Goal: Information Seeking & Learning: Learn about a topic

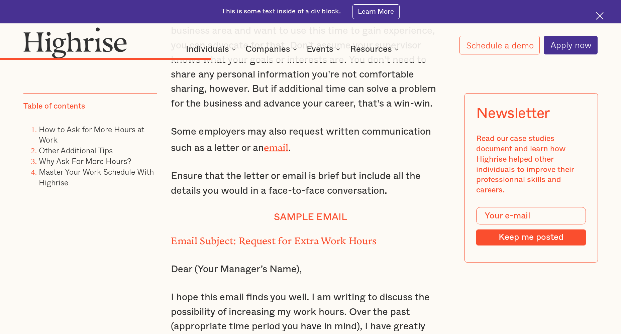
scroll to position [3348, 0]
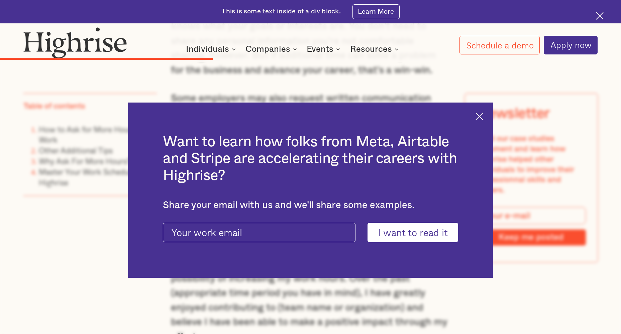
click at [483, 118] on img at bounding box center [479, 117] width 8 height 8
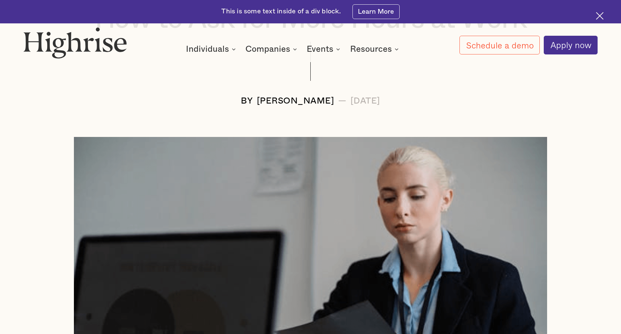
scroll to position [0, 0]
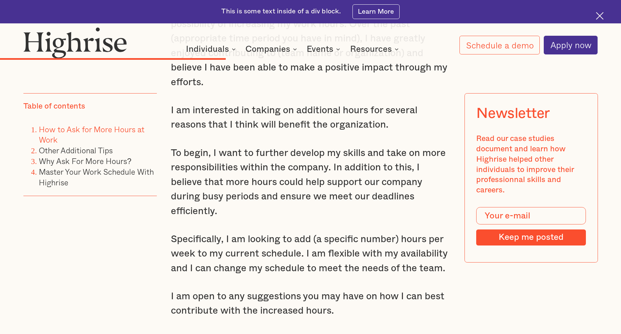
scroll to position [3610, 0]
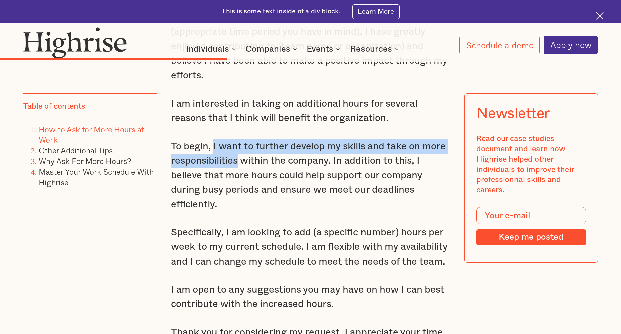
drag, startPoint x: 238, startPoint y: 164, endPoint x: 213, endPoint y: 144, distance: 31.4
click at [213, 144] on p "To begin, I want to further develop my skills and take on more responsibilities…" at bounding box center [310, 175] width 279 height 73
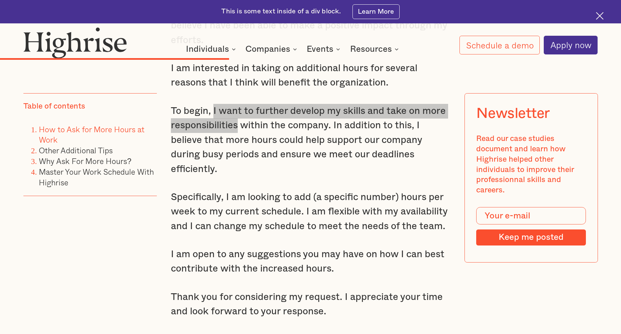
scroll to position [3676, 0]
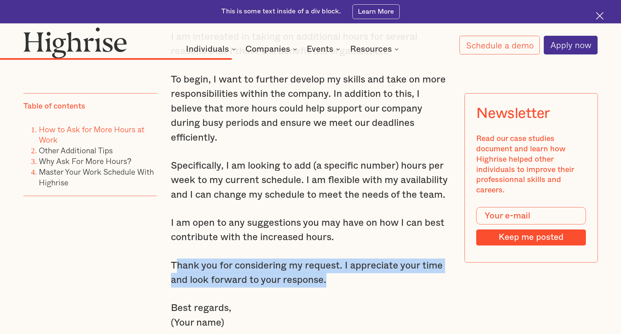
drag, startPoint x: 335, startPoint y: 285, endPoint x: 175, endPoint y: 269, distance: 159.9
click at [175, 269] on p "Thank you for considering my request. I appreciate your time and look forward t…" at bounding box center [310, 273] width 279 height 29
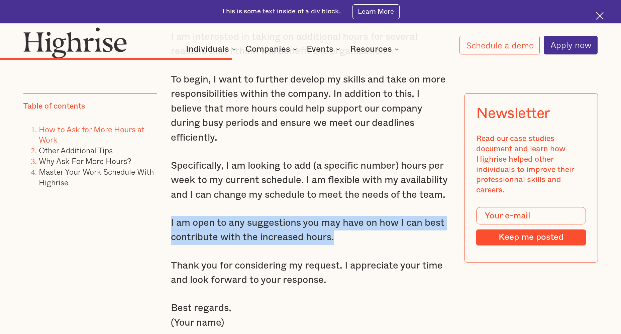
drag, startPoint x: 346, startPoint y: 239, endPoint x: 168, endPoint y: 228, distance: 178.1
drag, startPoint x: 168, startPoint y: 228, endPoint x: 185, endPoint y: 228, distance: 17.0
copy p "I am open to any suggestions you may have on how I can best contribute with the…"
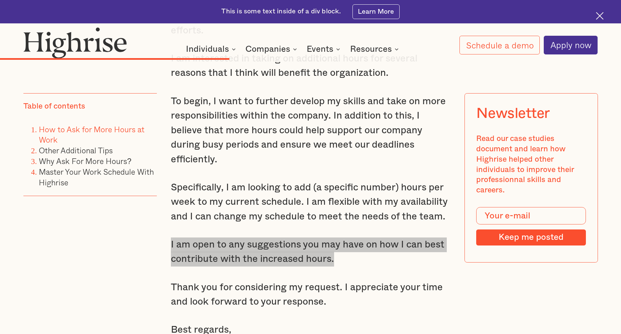
scroll to position [3643, 0]
